Goal: Transaction & Acquisition: Obtain resource

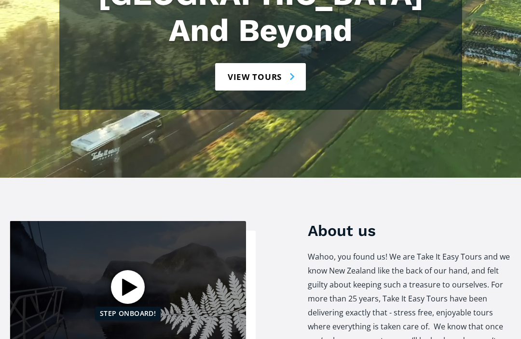
scroll to position [260, 0]
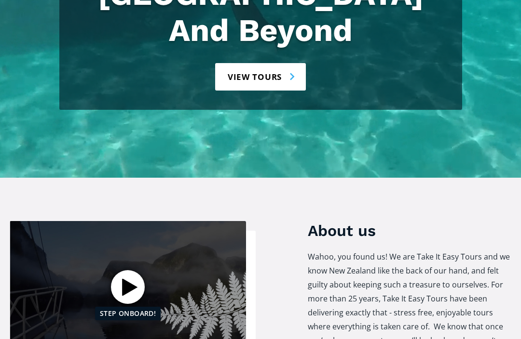
click at [123, 270] on div "Open video" at bounding box center [128, 287] width 34 height 34
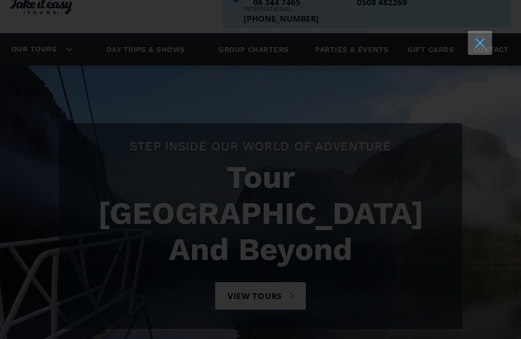
scroll to position [0, 0]
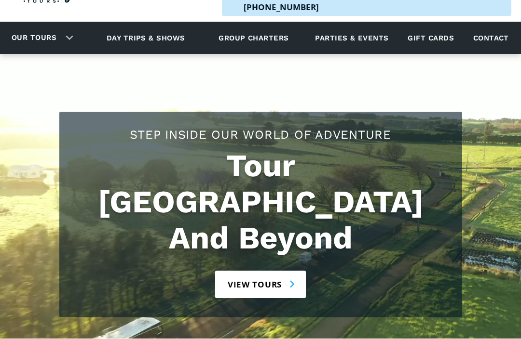
scroll to position [52, 0]
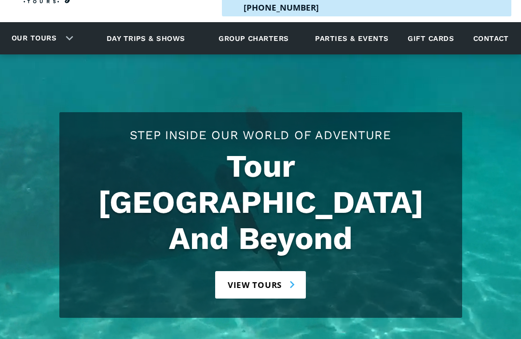
click at [256, 271] on link "View tours" at bounding box center [260, 284] width 91 height 27
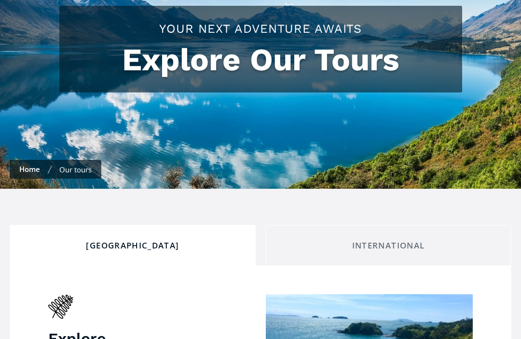
scroll to position [158, 0]
click at [389, 241] on div "International" at bounding box center [387, 246] width 229 height 11
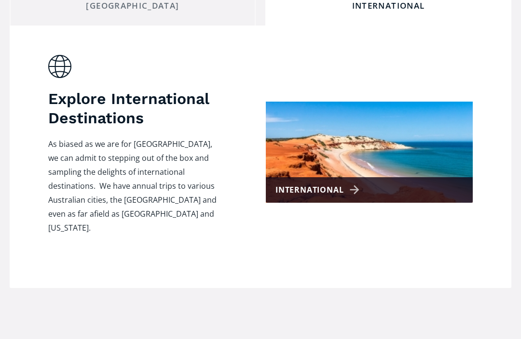
scroll to position [398, 0]
click at [310, 183] on div "International" at bounding box center [318, 190] width 87 height 14
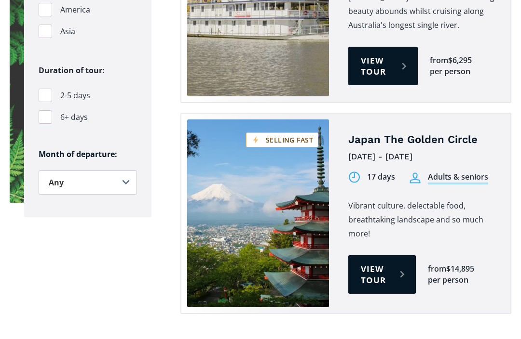
scroll to position [809, 0]
click at [400, 256] on link "View tour" at bounding box center [381, 275] width 67 height 39
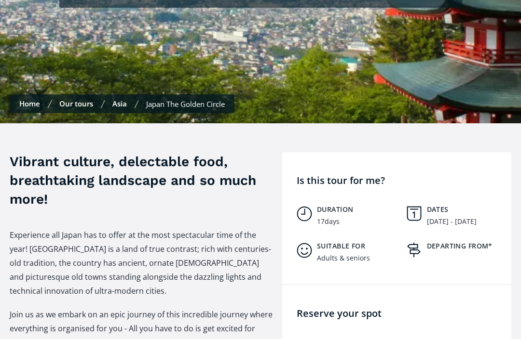
scroll to position [340, 0]
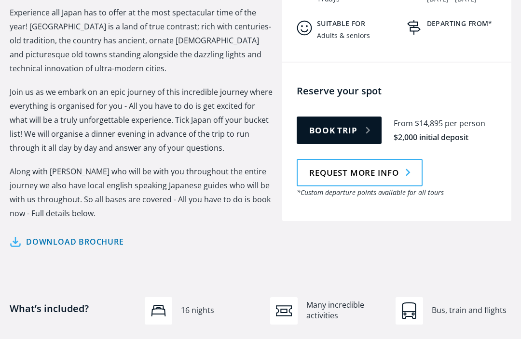
scroll to position [485, 0]
